Goal: Contribute content

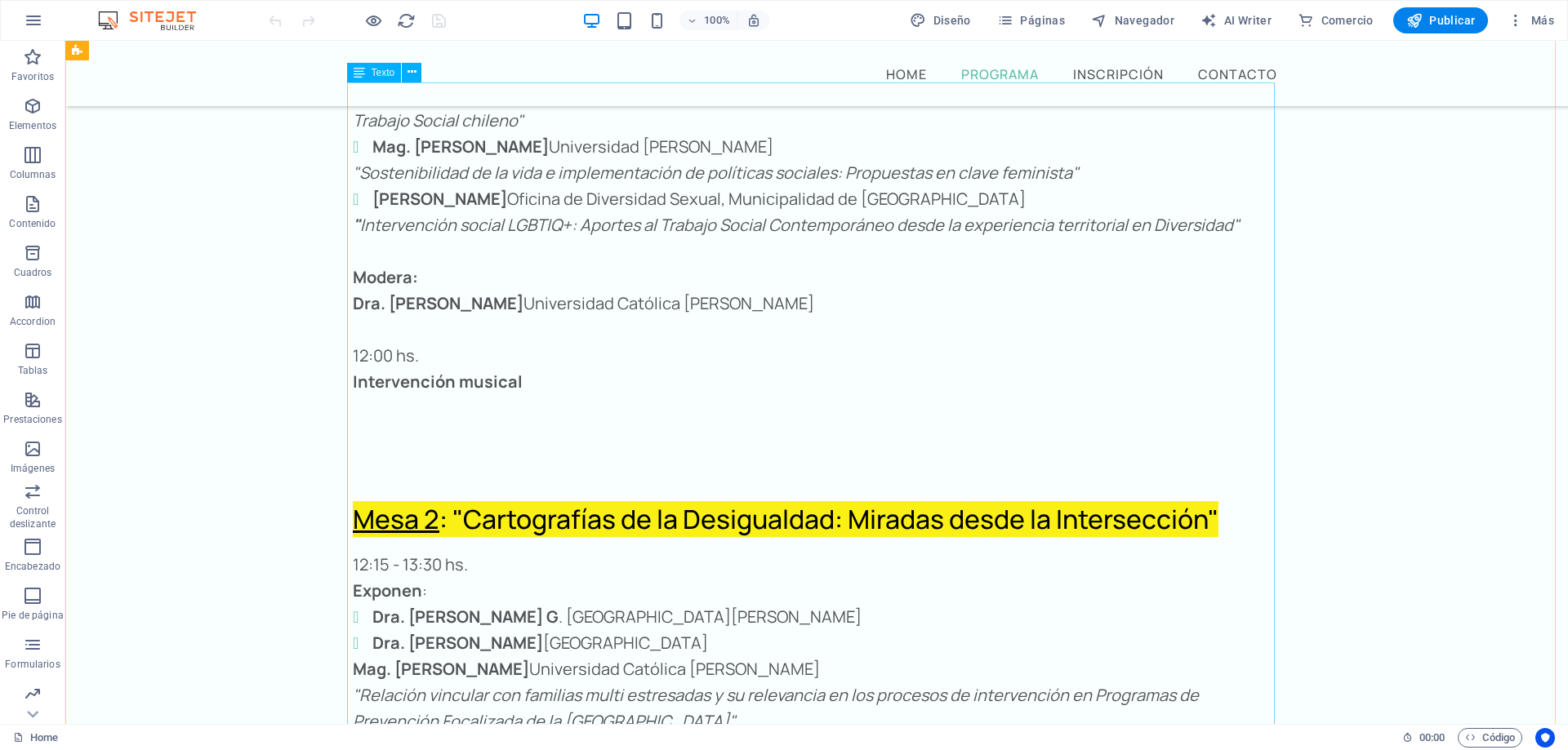
scroll to position [3353, 0]
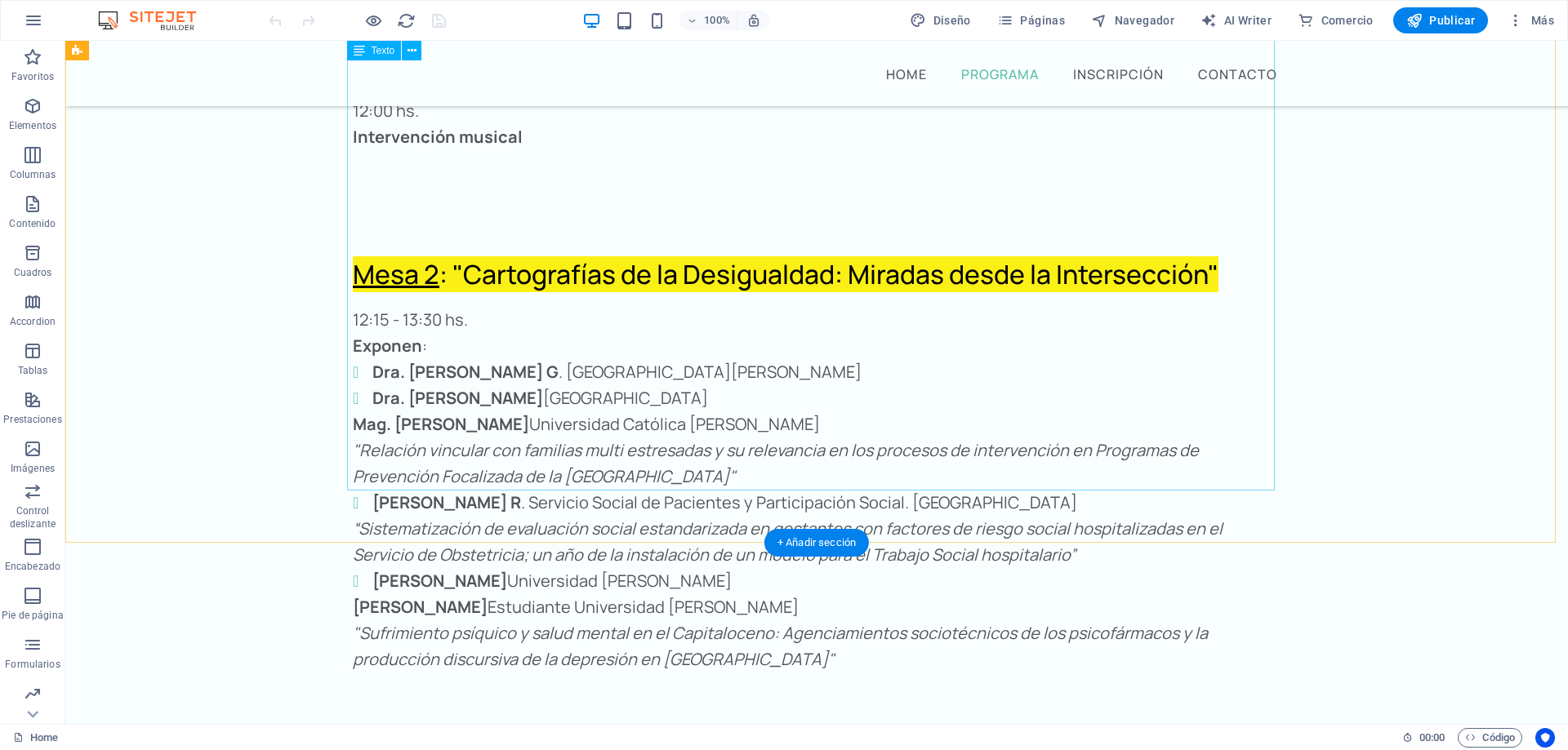
click at [524, 480] on div "12:15 - 13:30 hs. Exponen : Dra. [PERSON_NAME] [GEOGRAPHIC_DATA][PERSON_NAME]. …" at bounding box center [817, 633] width 928 height 653
click at [236, 480] on div "Home Programa Inscripción Contacto Programa Bienvenida 09:00 hs. Saludo [PERSON…" at bounding box center [816, 110] width 1503 height 6844
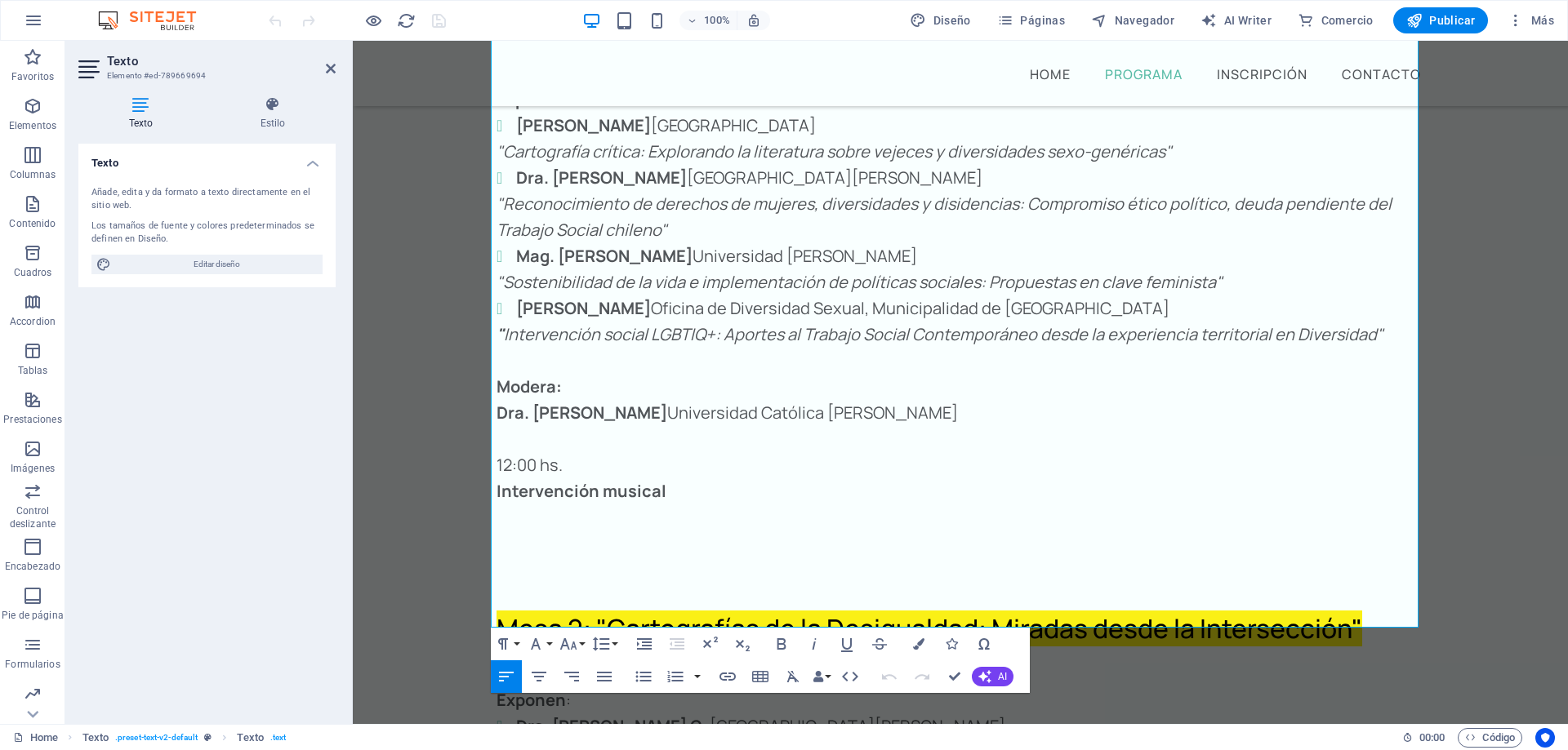
scroll to position [3216, 0]
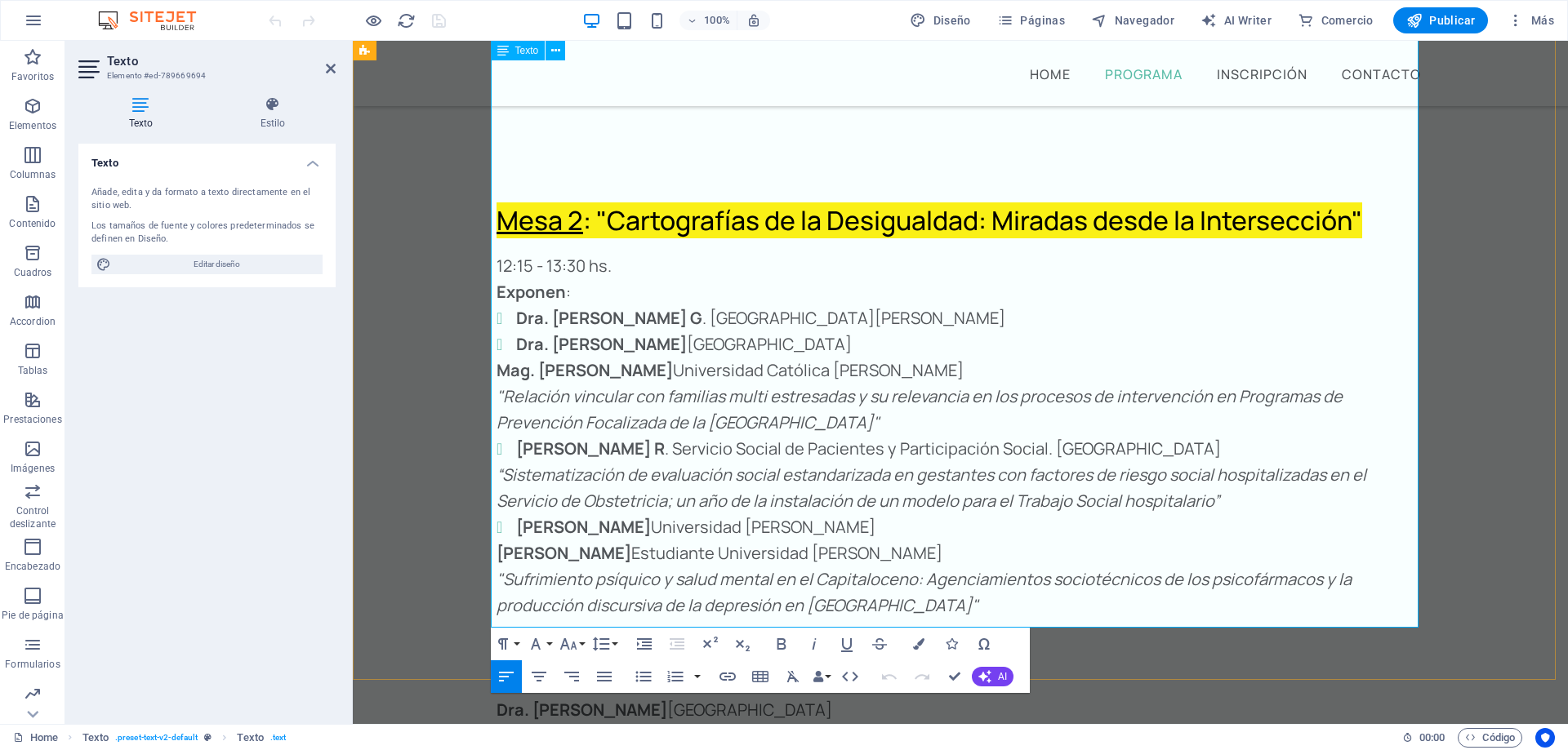
drag, startPoint x: 695, startPoint y: 613, endPoint x: 490, endPoint y: 615, distance: 205.0
click at [780, 641] on icon "button" at bounding box center [782, 644] width 20 height 20
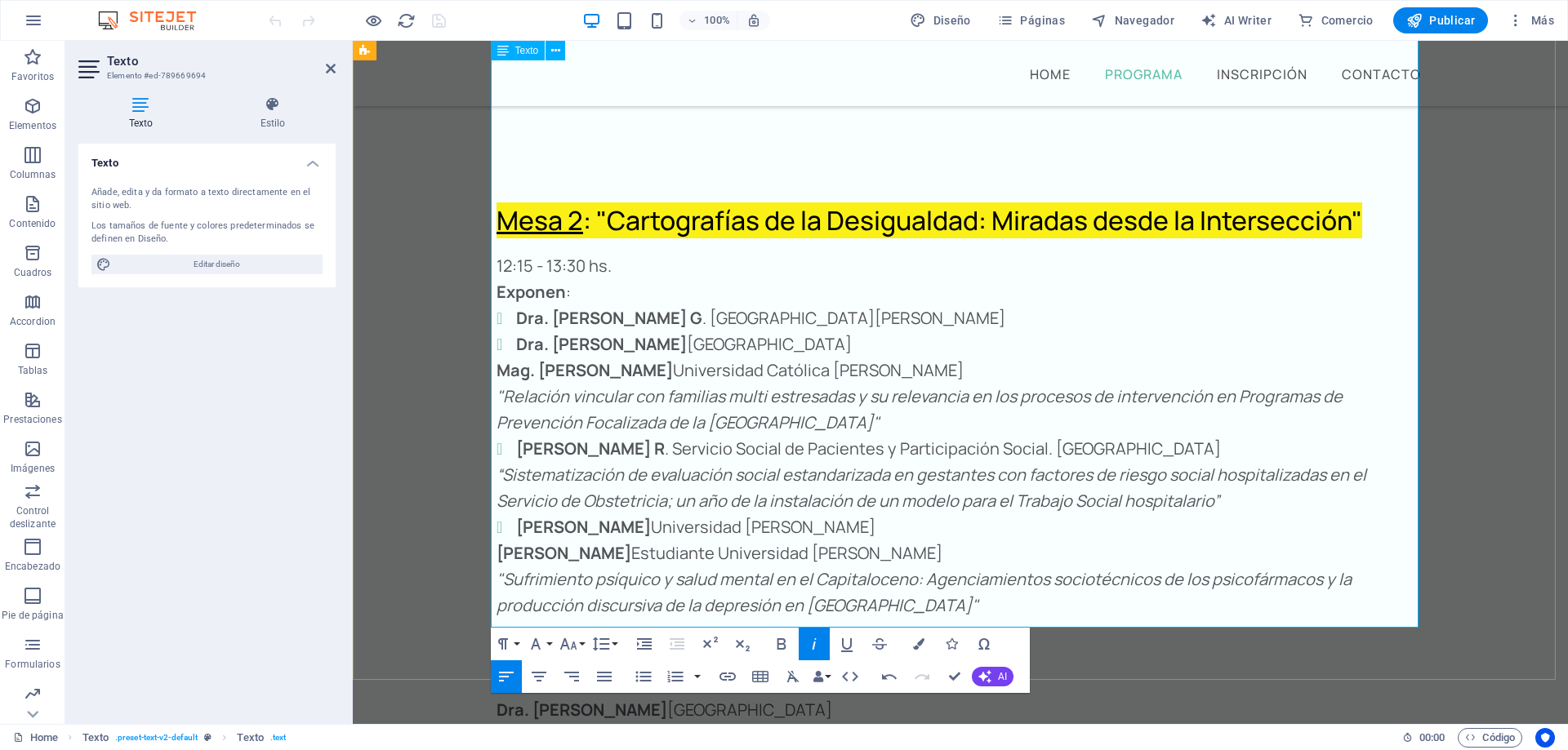
click at [782, 641] on icon "button" at bounding box center [782, 644] width 20 height 20
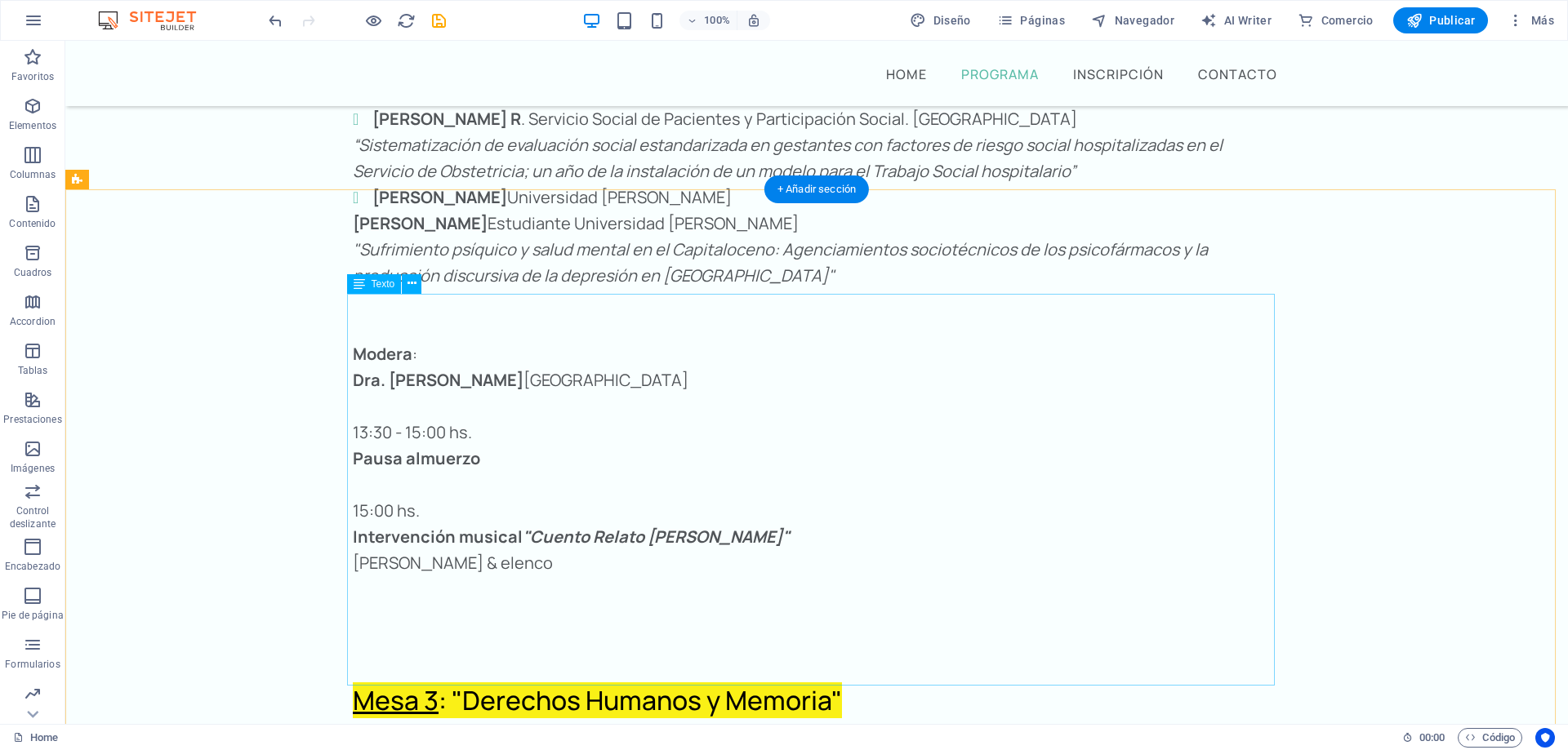
scroll to position [3706, 0]
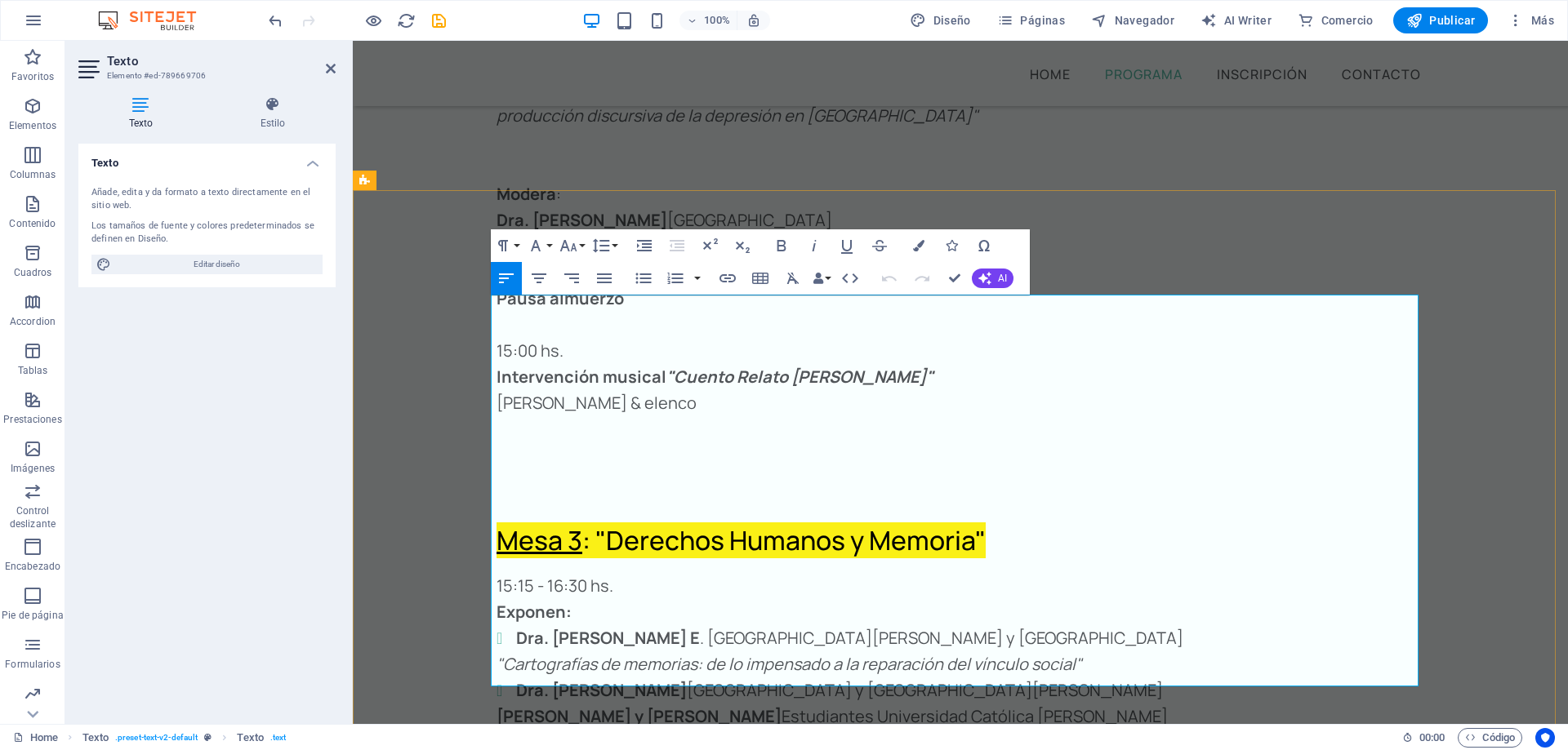
click at [581, 574] on p "15:15 - 16:30 hs." at bounding box center [960, 586] width 928 height 26
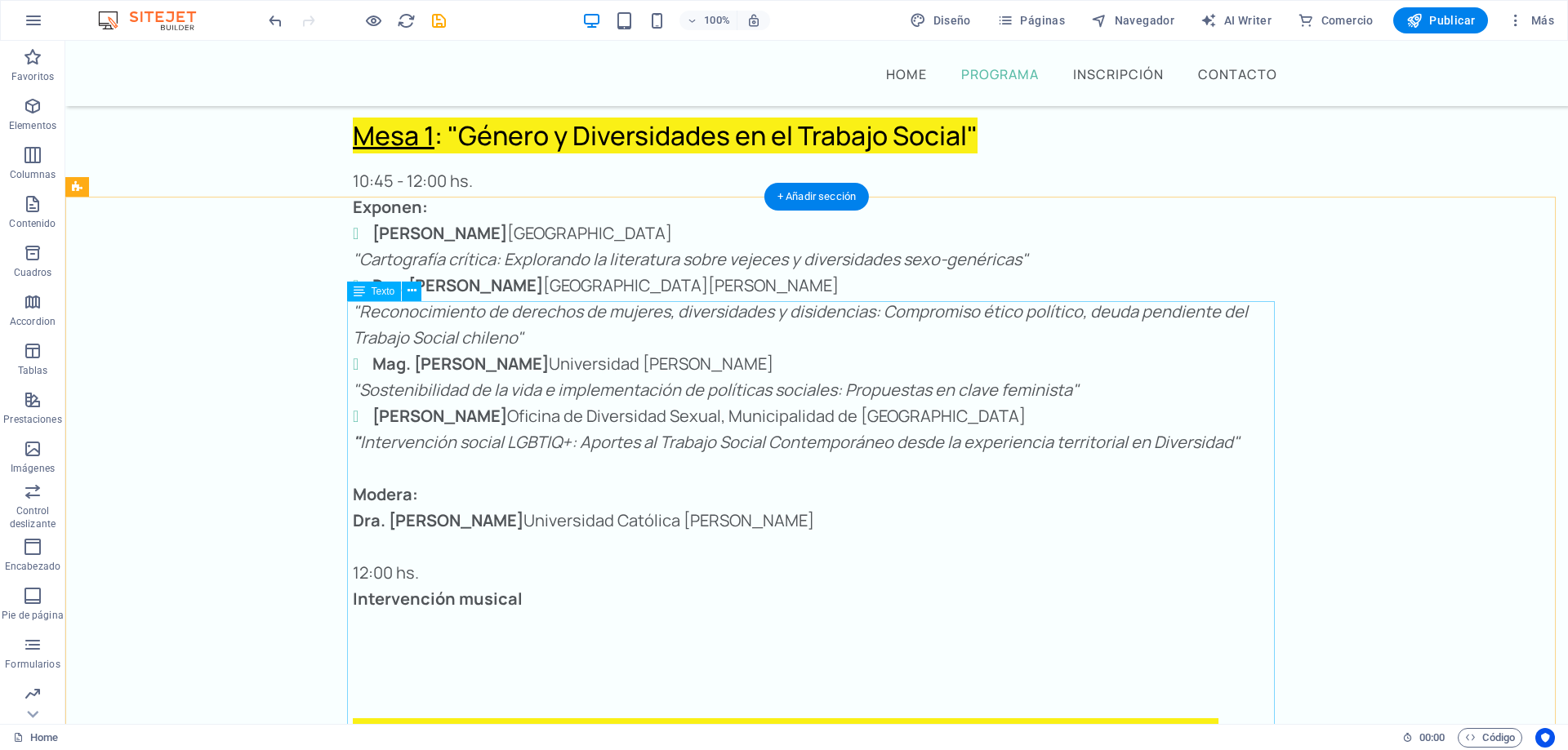
scroll to position [2889, 0]
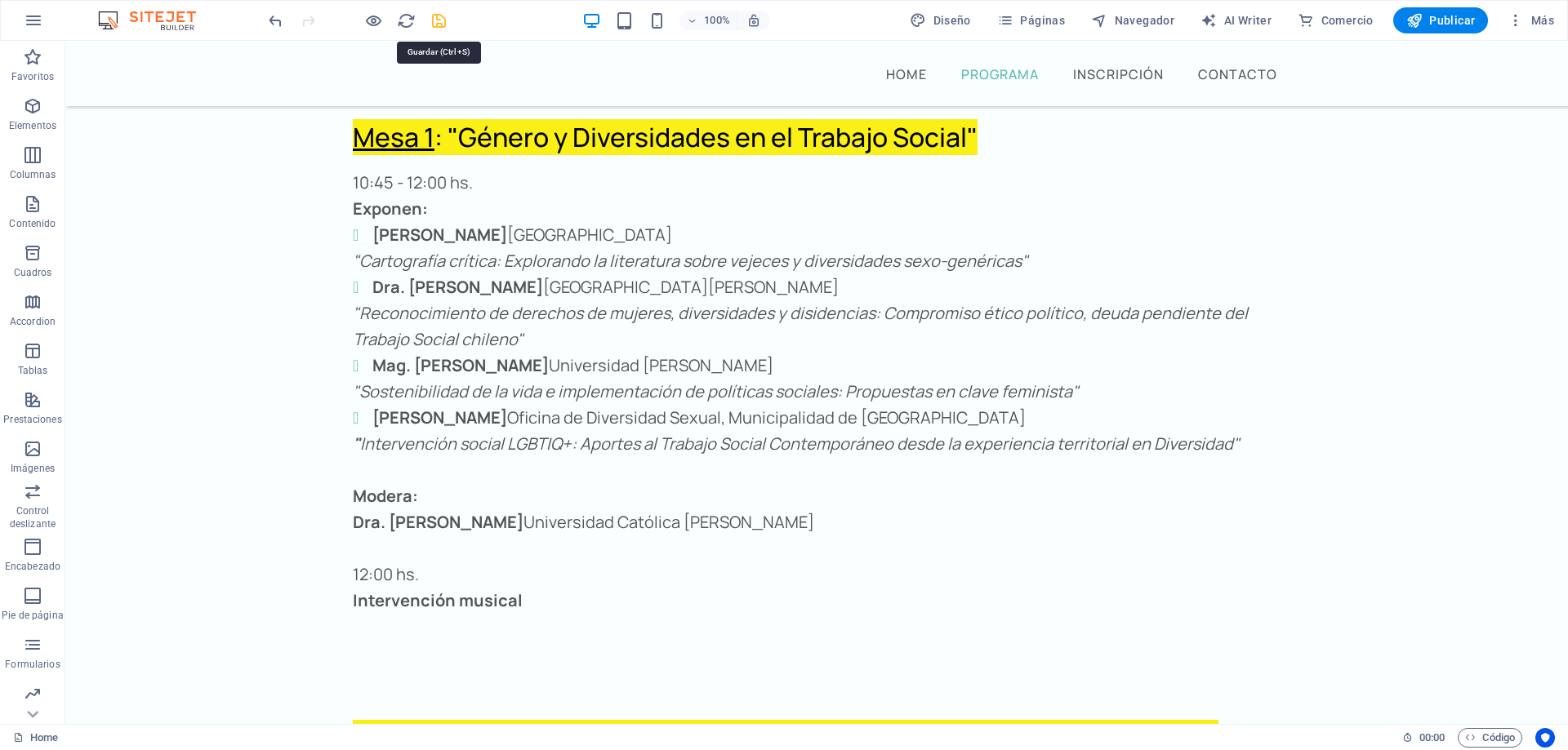
click at [441, 20] on icon "save" at bounding box center [439, 21] width 19 height 19
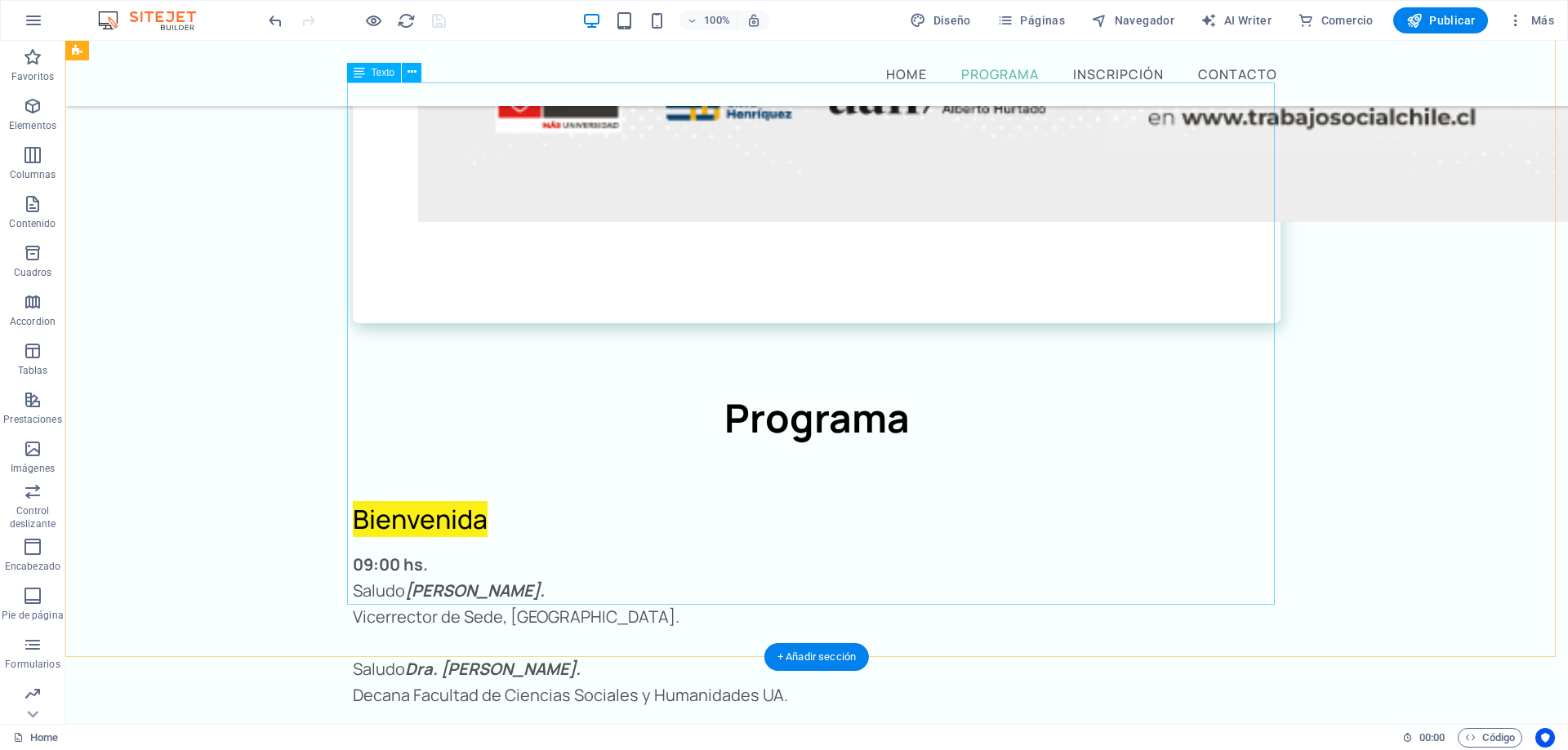
scroll to position [1746, 0]
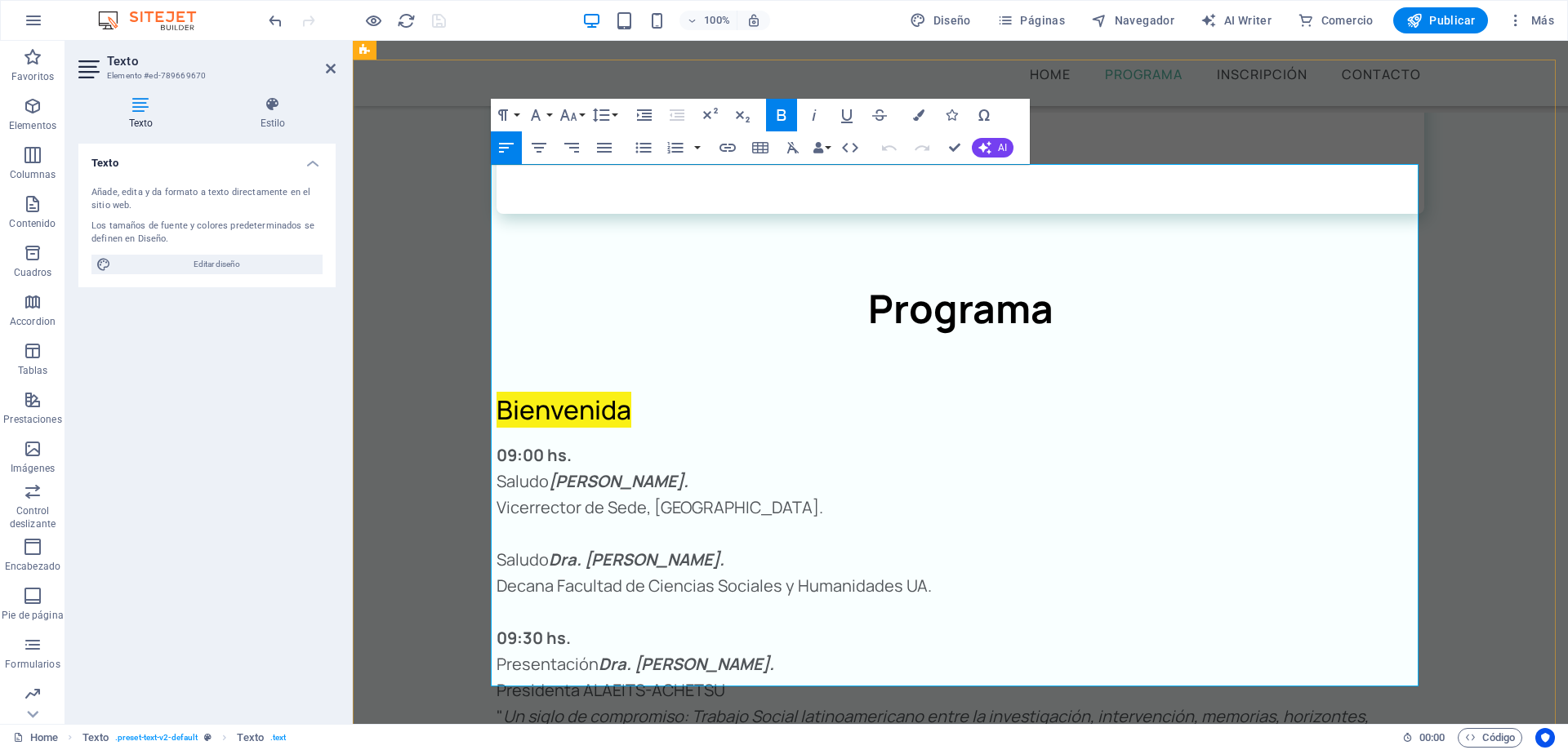
click at [937, 574] on p "Decana Facultad de Ciencias Sociales y Humanidades UA." at bounding box center [960, 586] width 928 height 26
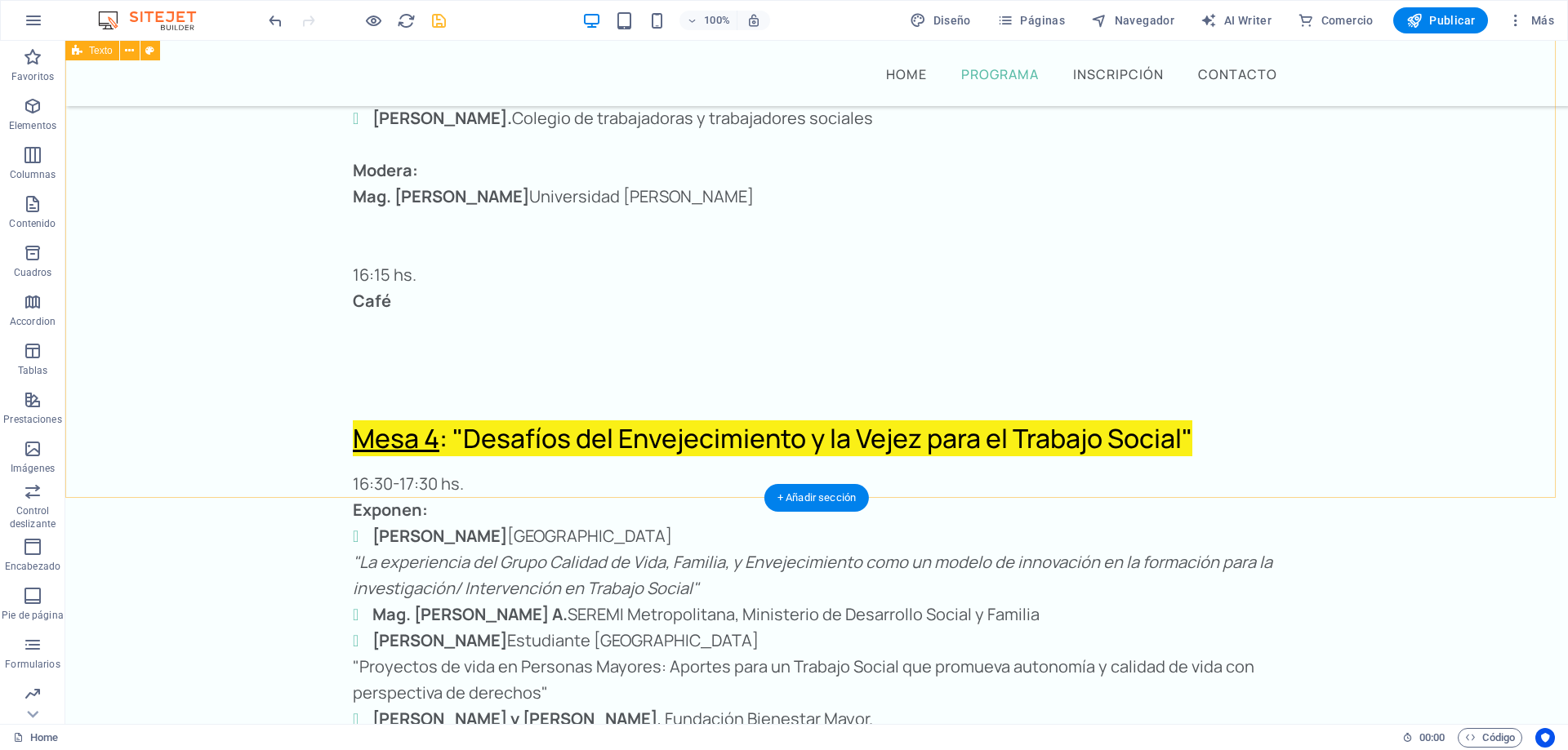
scroll to position [4299, 0]
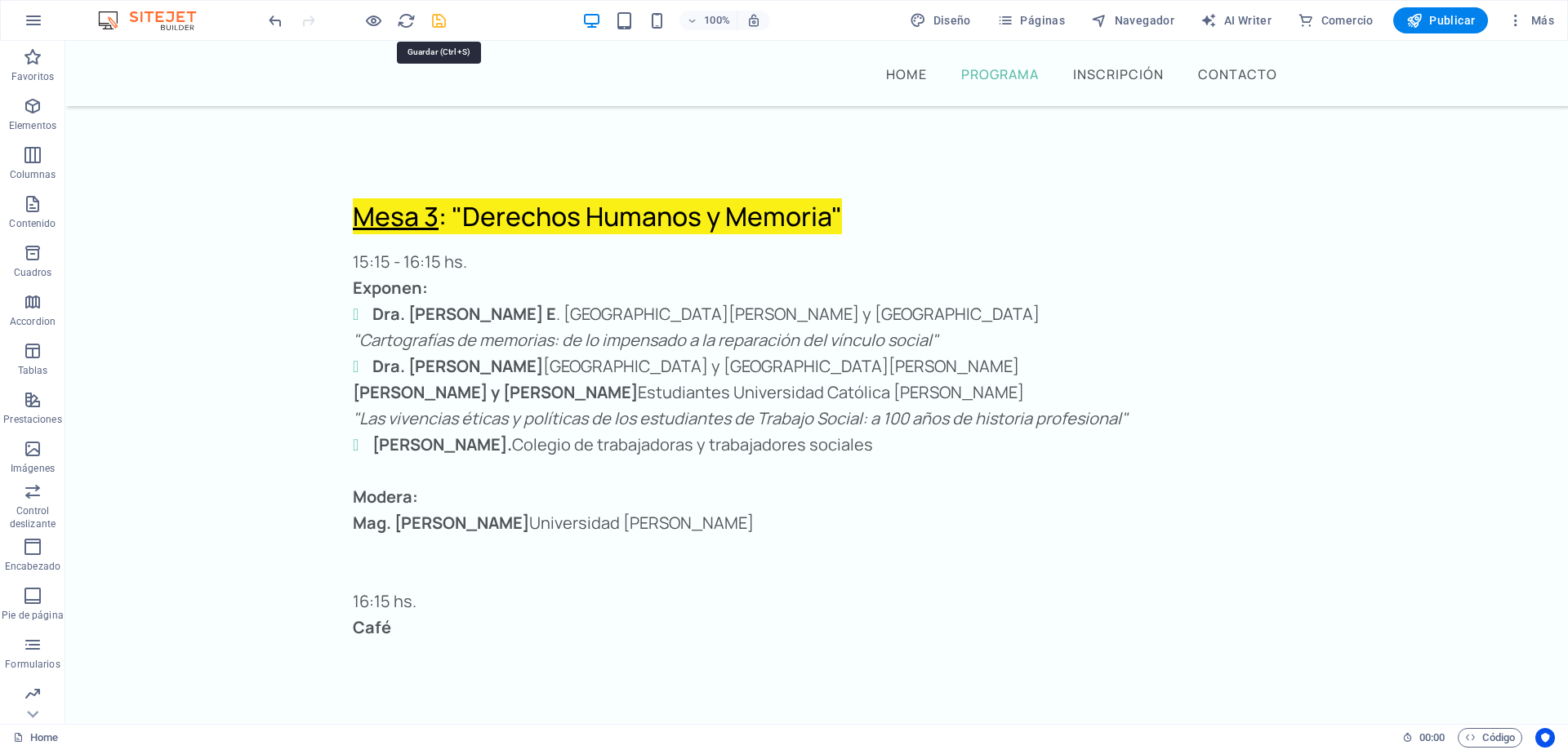
click at [439, 24] on icon "save" at bounding box center [439, 21] width 19 height 19
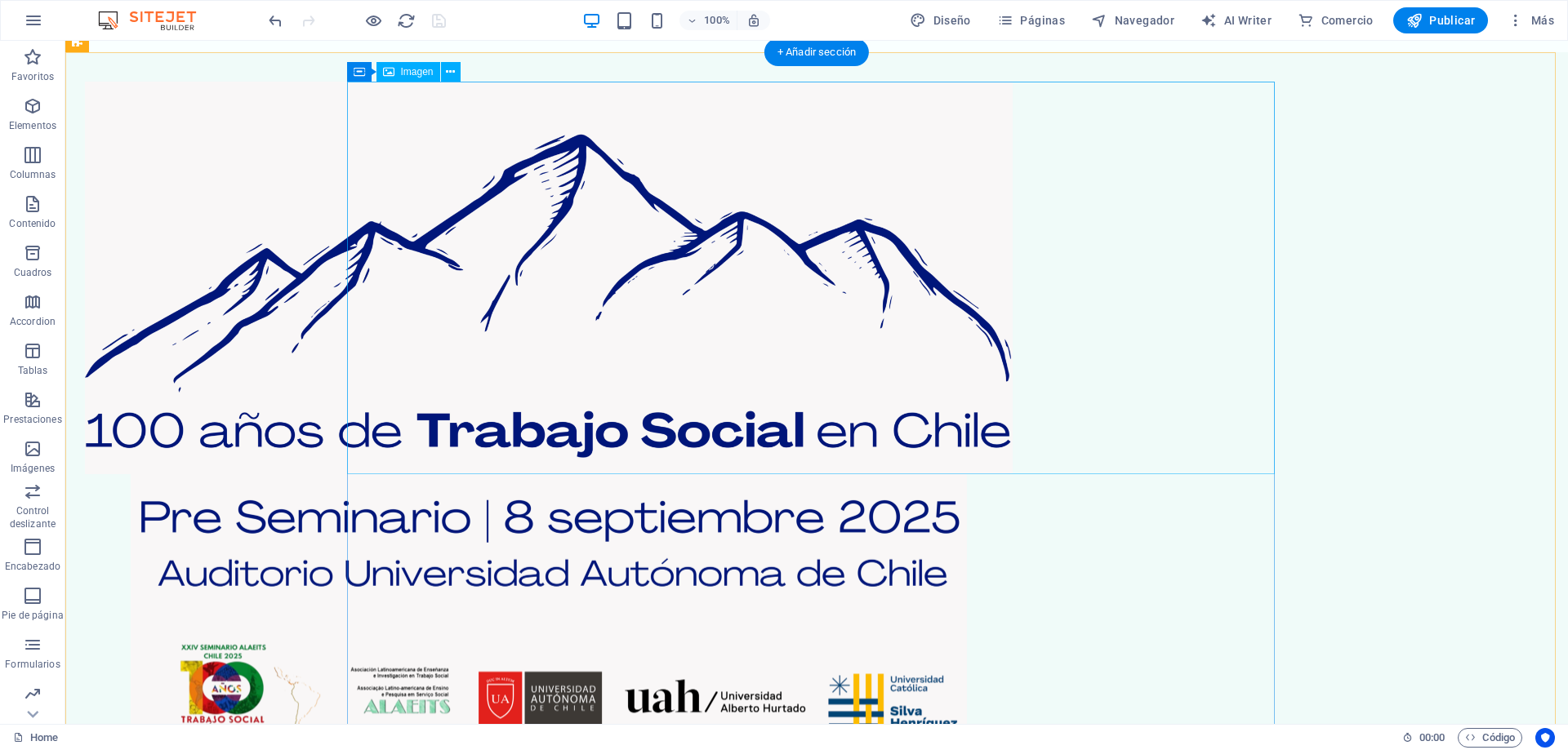
scroll to position [0, 0]
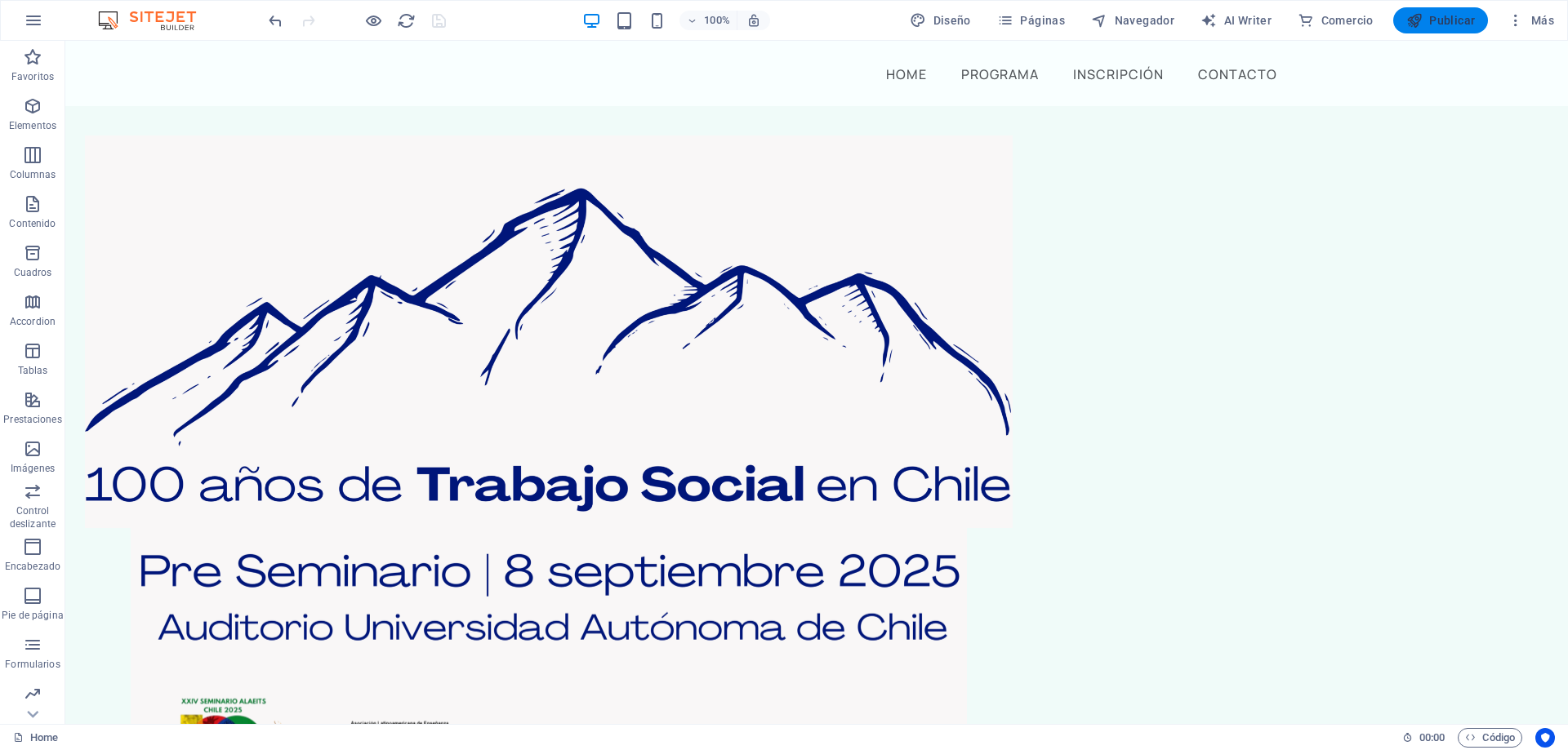
click at [1456, 18] on span "Publicar" at bounding box center [1441, 21] width 69 height 17
